Goal: Information Seeking & Learning: Learn about a topic

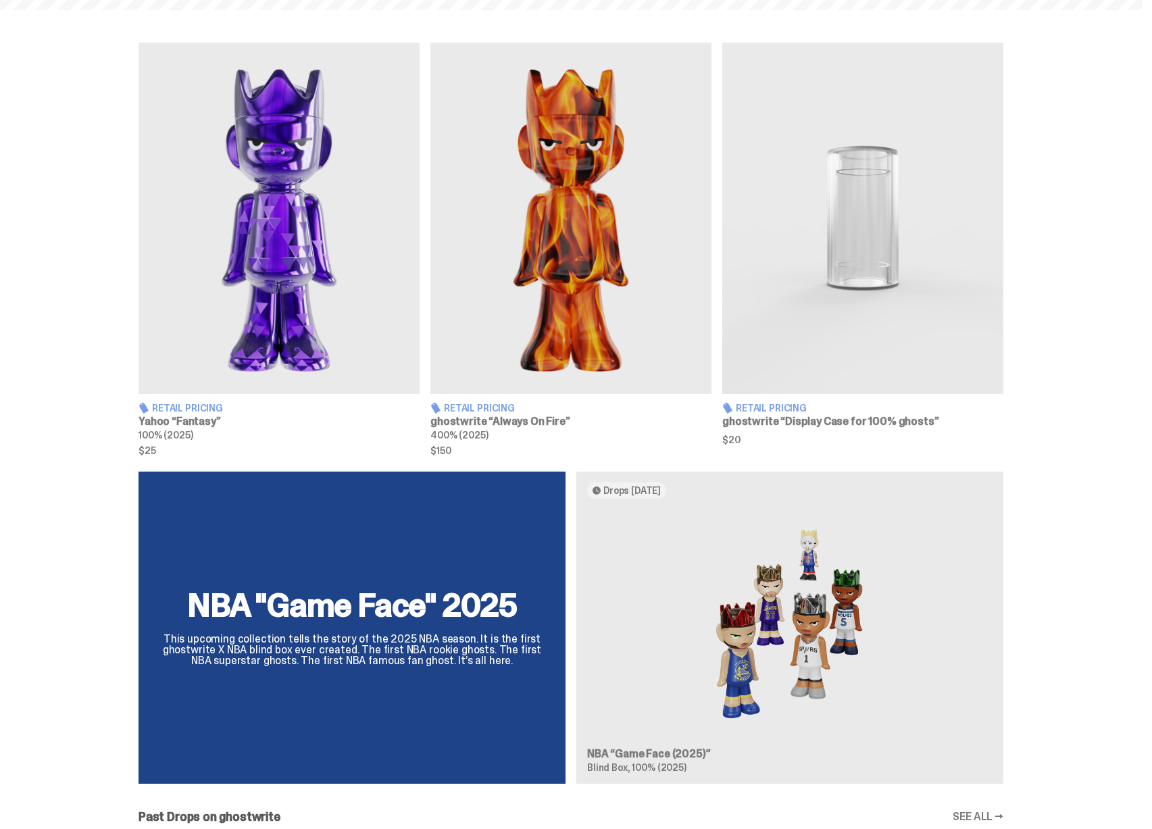
scroll to position [928, 0]
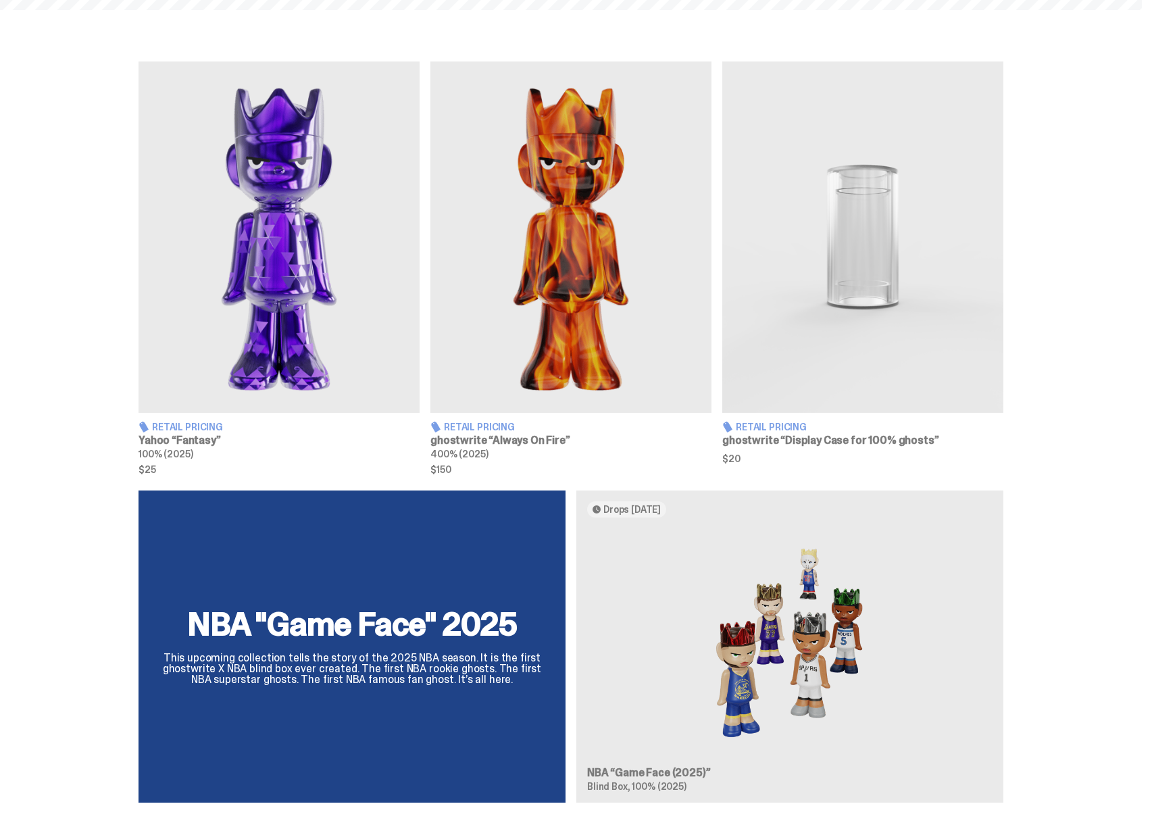
click at [263, 311] on img at bounding box center [279, 236] width 281 height 351
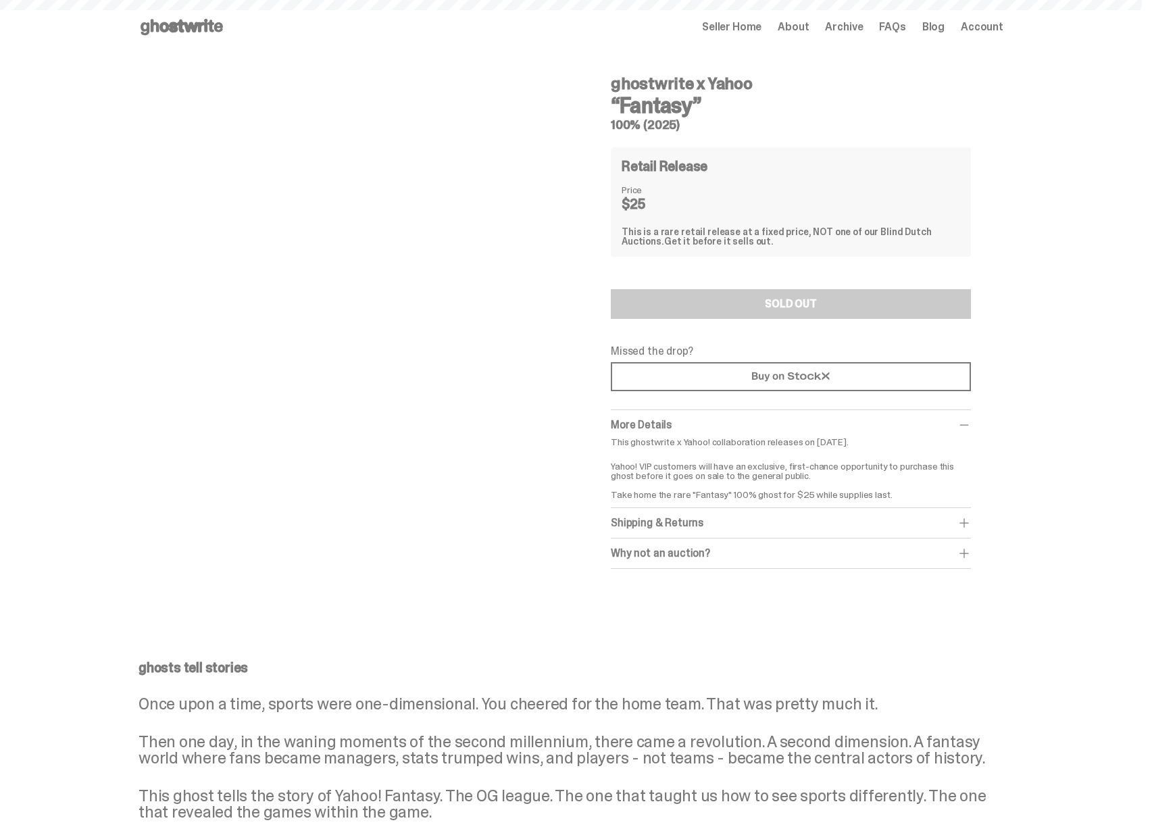
click at [861, 25] on span "Archive" at bounding box center [844, 27] width 38 height 11
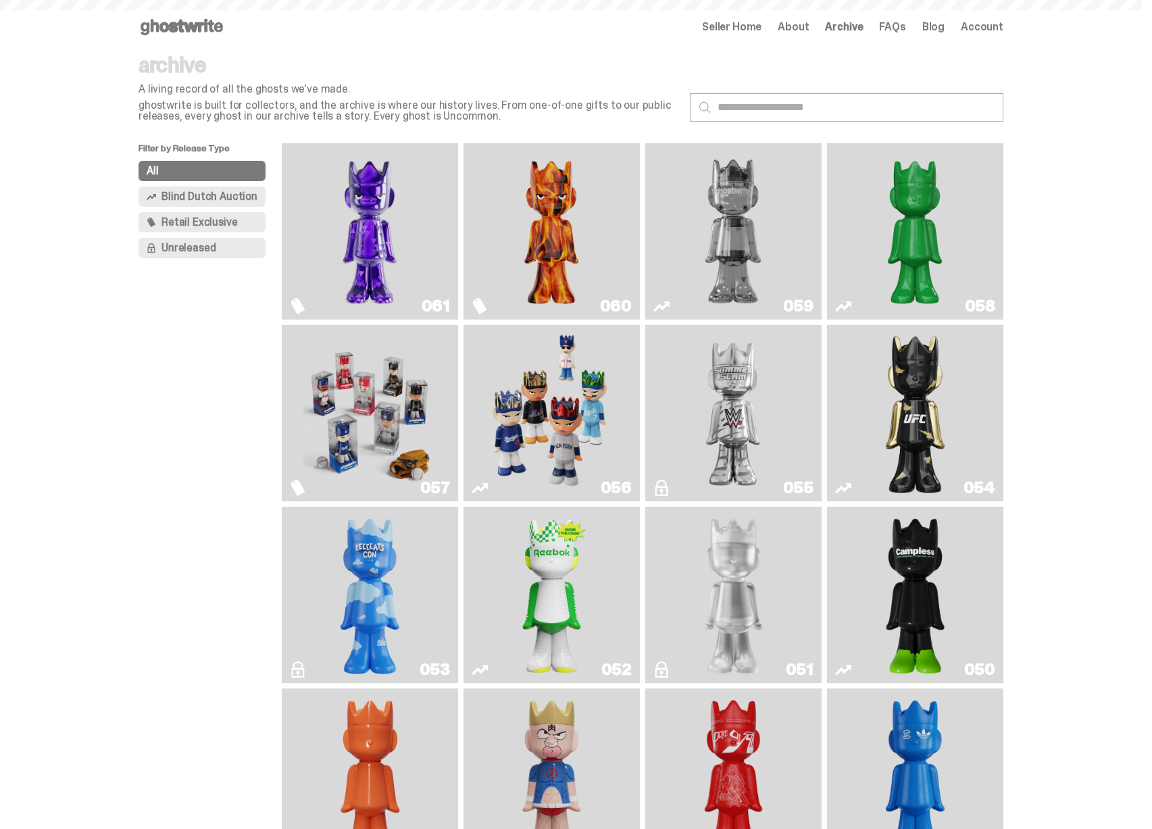
click at [226, 197] on span "Blind Dutch Auction" at bounding box center [209, 196] width 96 height 11
click at [228, 193] on span "Blind Dutch Auction" at bounding box center [209, 196] width 96 height 11
click at [224, 220] on span "Retail Exclusive" at bounding box center [199, 222] width 76 height 11
click at [237, 197] on span "Blind Dutch Auction" at bounding box center [209, 196] width 96 height 11
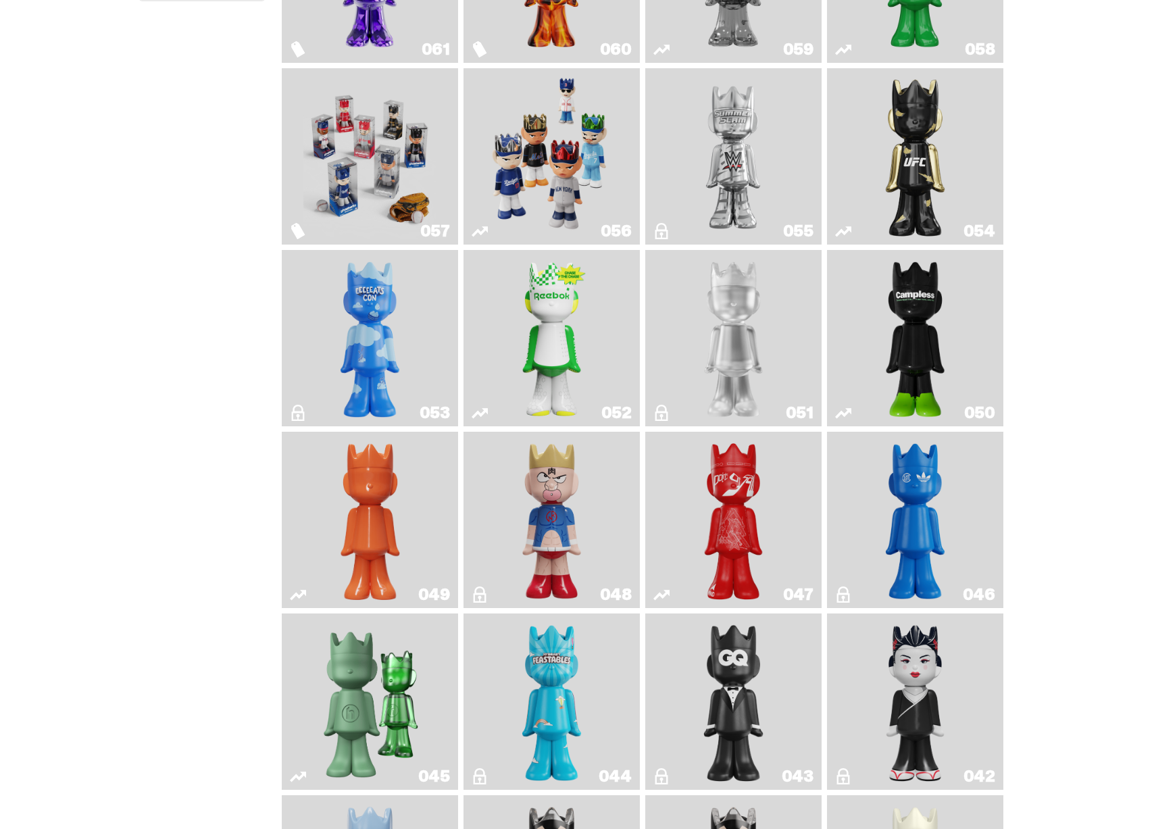
scroll to position [664, 0]
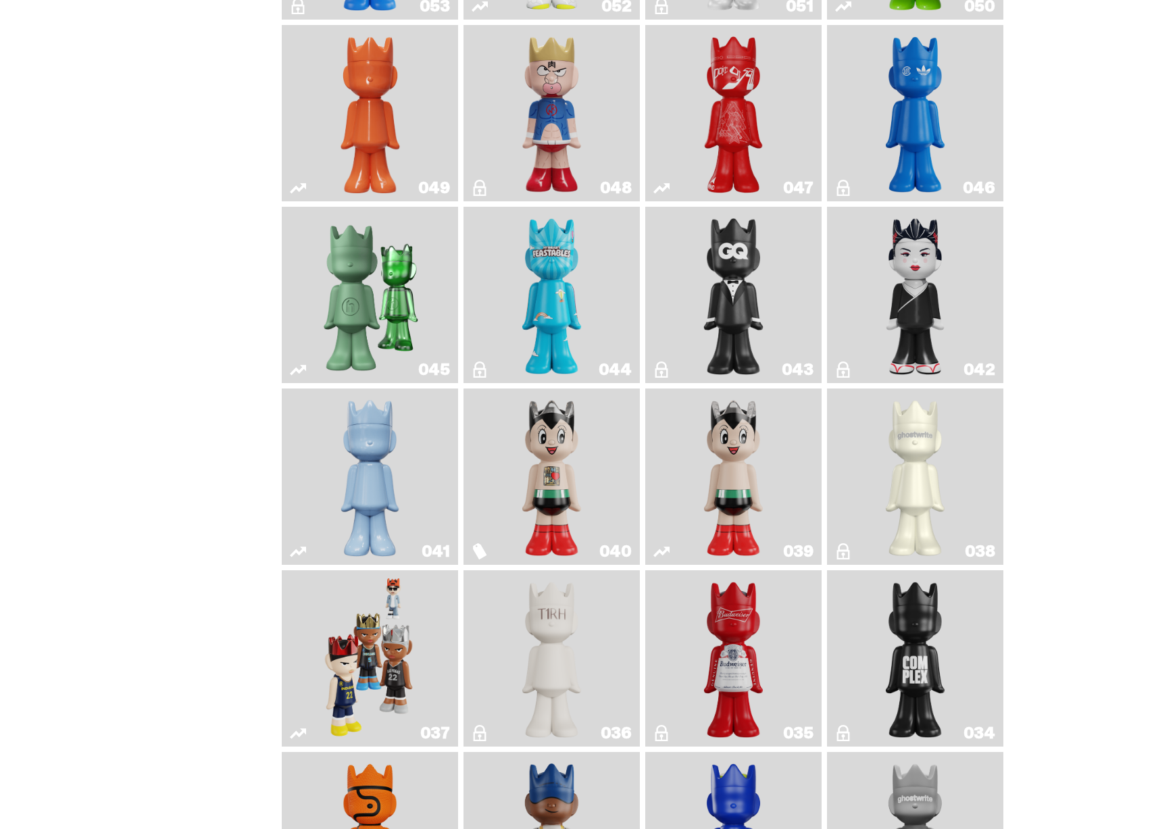
click at [743, 311] on img "Black Tie" at bounding box center [734, 295] width 72 height 166
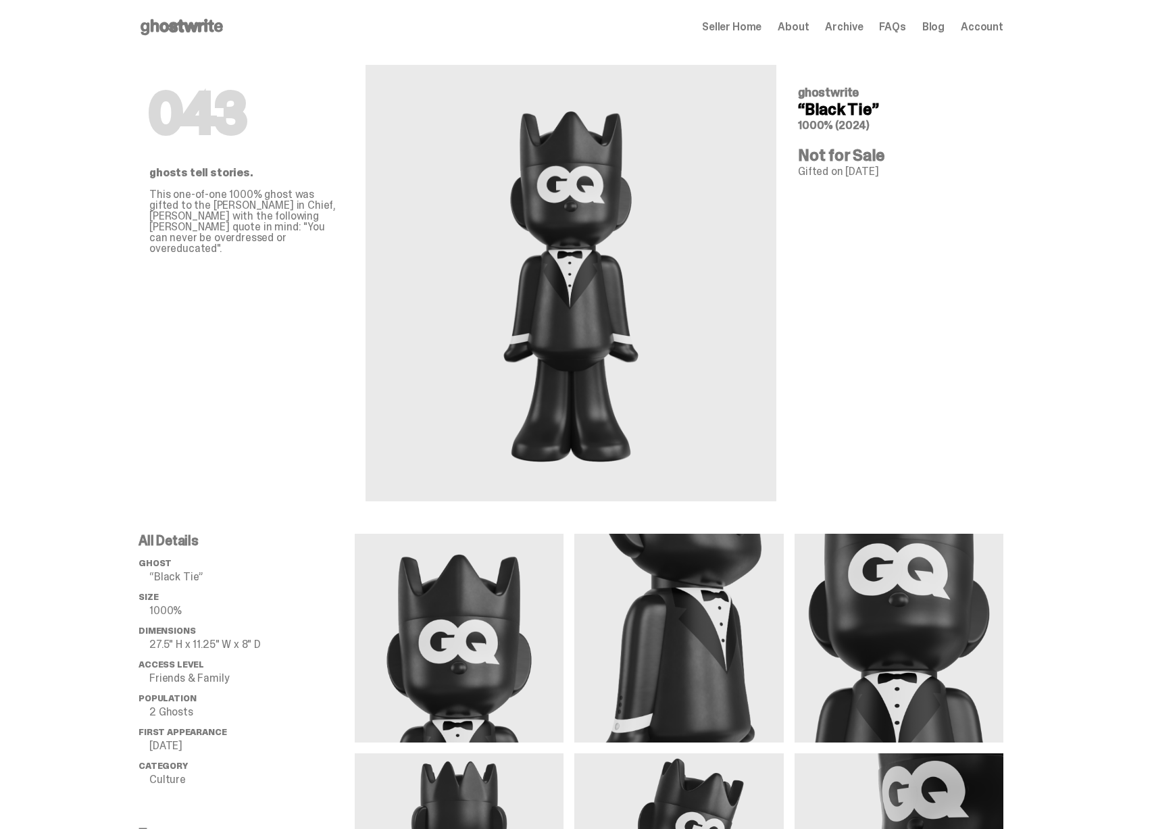
click at [859, 29] on span "Archive" at bounding box center [844, 27] width 38 height 11
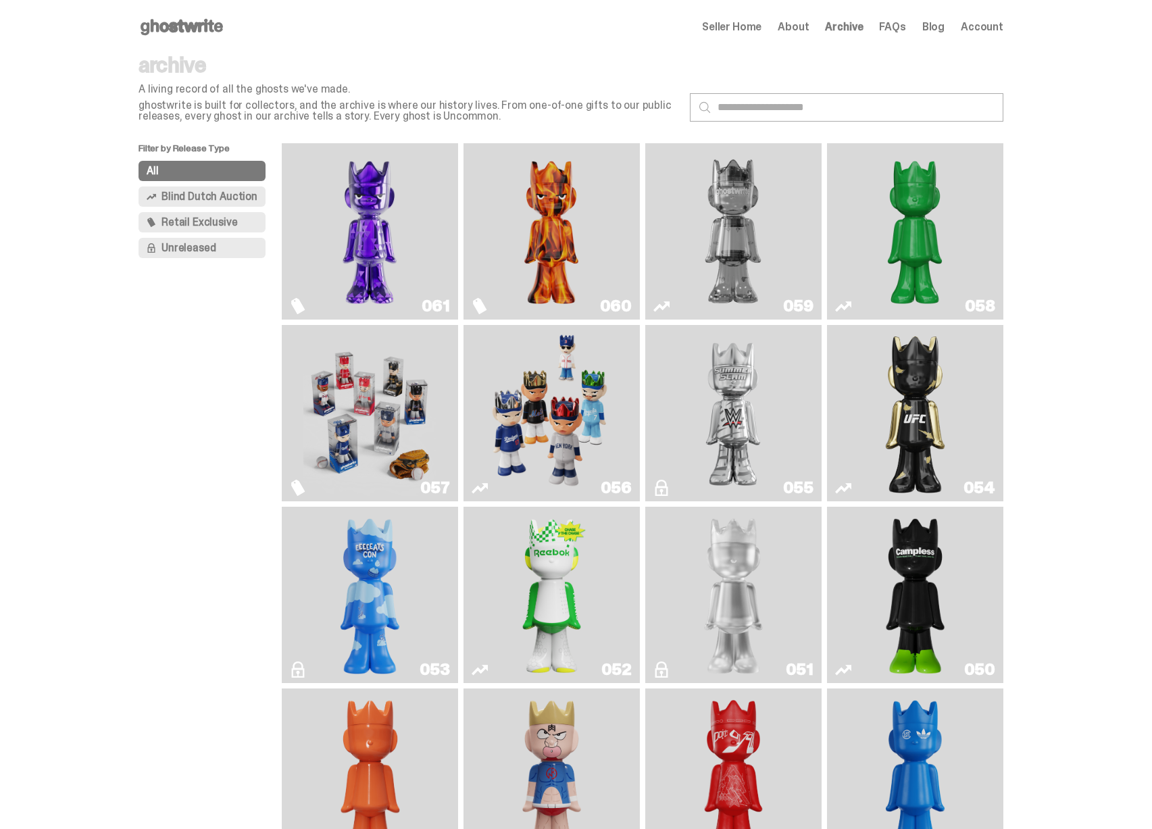
click at [246, 199] on span "Blind Dutch Auction" at bounding box center [209, 196] width 96 height 11
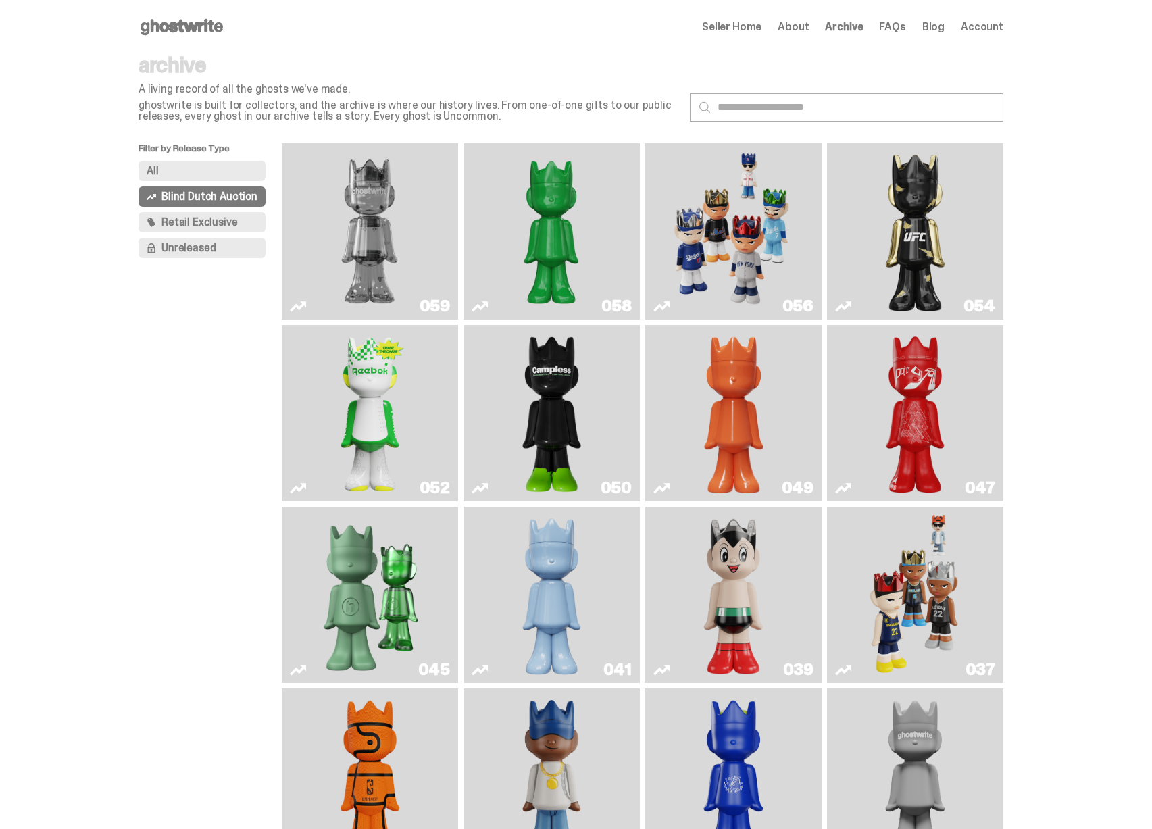
click at [330, 109] on p "ghostwrite is built for collectors, and the archive is where our history lives.…" at bounding box center [409, 111] width 541 height 22
click at [219, 219] on span "Retail Exclusive" at bounding box center [199, 222] width 76 height 11
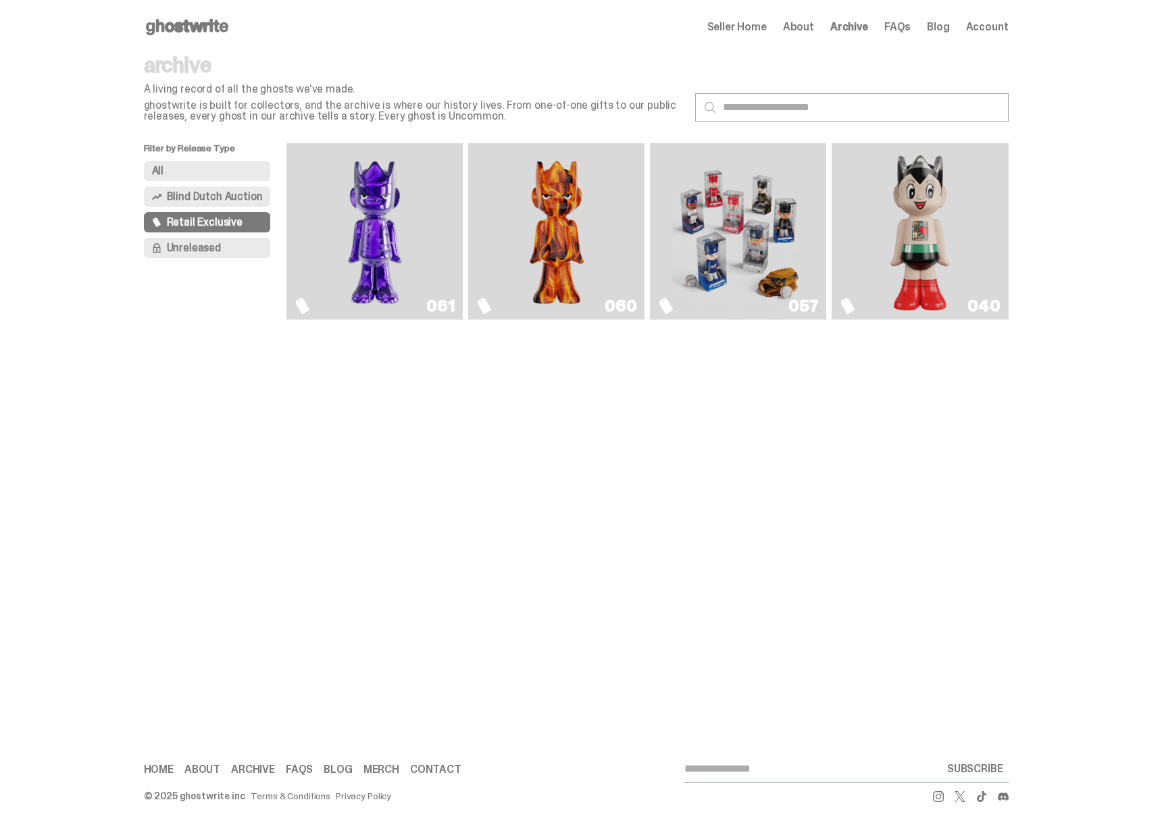
click at [200, 255] on button "Unreleased" at bounding box center [207, 248] width 127 height 20
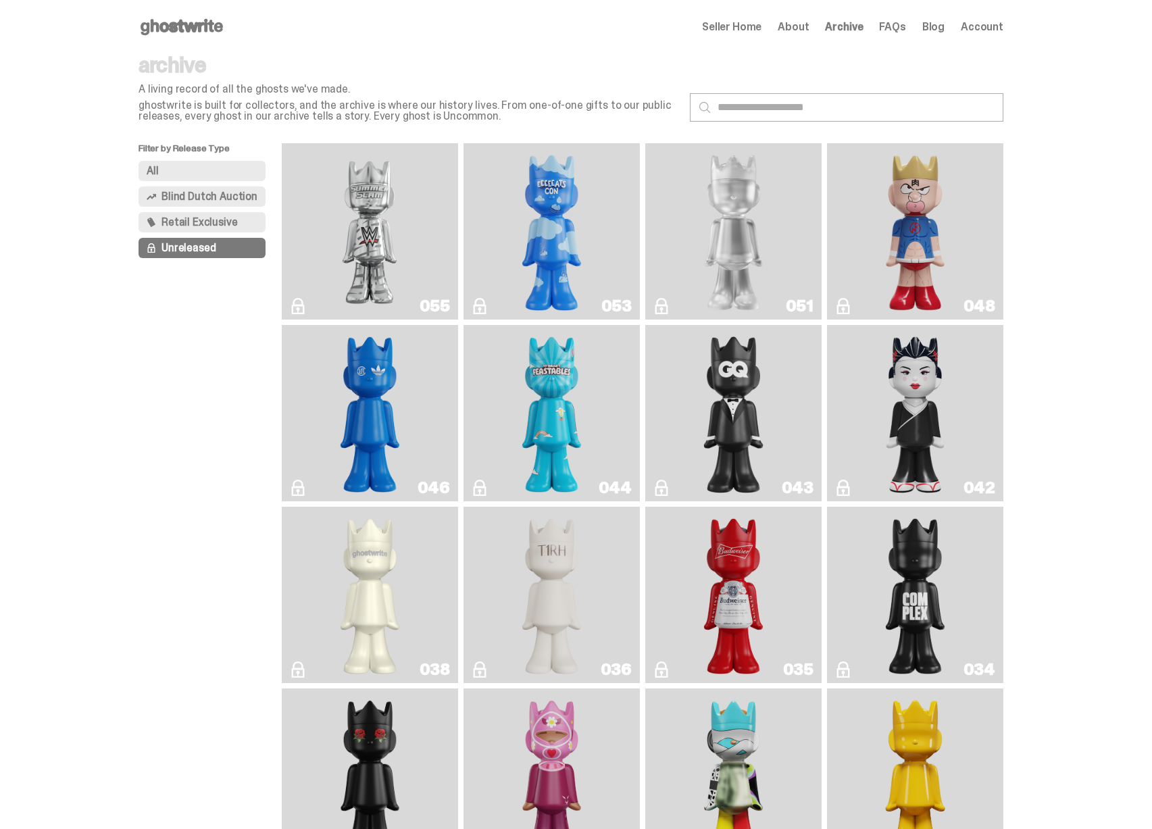
click at [201, 180] on button "All" at bounding box center [202, 171] width 127 height 20
